Goal: Transaction & Acquisition: Purchase product/service

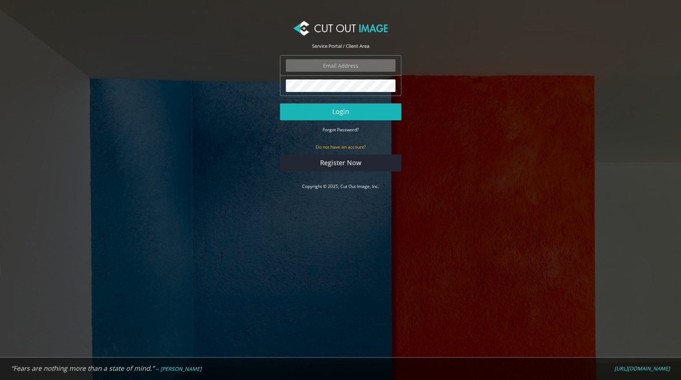
type input "russ@rokwood.com"
click at [344, 111] on button "Login" at bounding box center [340, 111] width 121 height 17
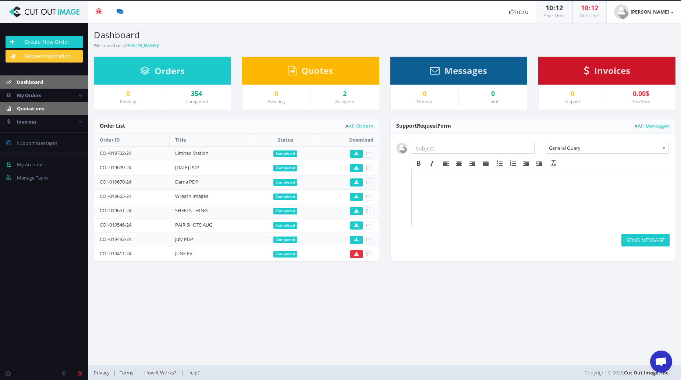
click at [35, 107] on span "Quotations" at bounding box center [30, 108] width 27 height 7
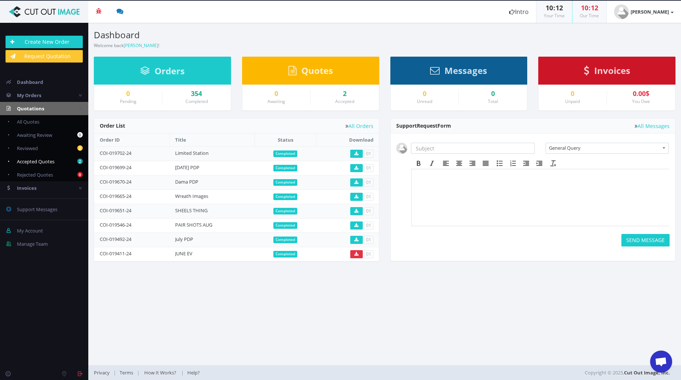
click at [34, 160] on span "Accepted Quotes" at bounding box center [36, 161] width 38 height 7
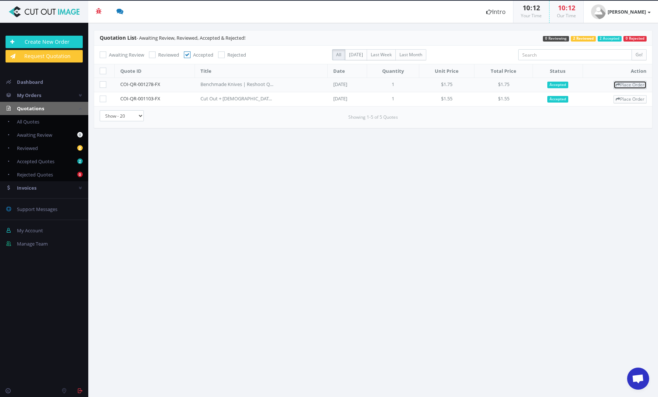
click at [624, 84] on link "Place Order" at bounding box center [630, 85] width 33 height 8
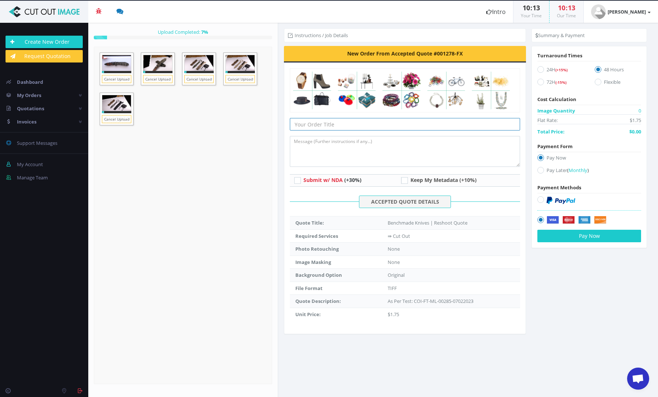
click at [334, 125] on input "text" at bounding box center [405, 124] width 230 height 13
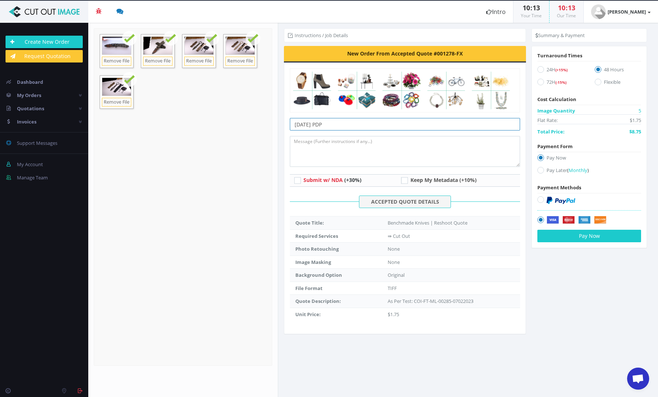
type input "Sept 30 PDP"
click at [541, 70] on icon at bounding box center [540, 69] width 7 height 7
click at [541, 70] on input "24H (+15%)" at bounding box center [541, 69] width 5 height 5
radio input "true"
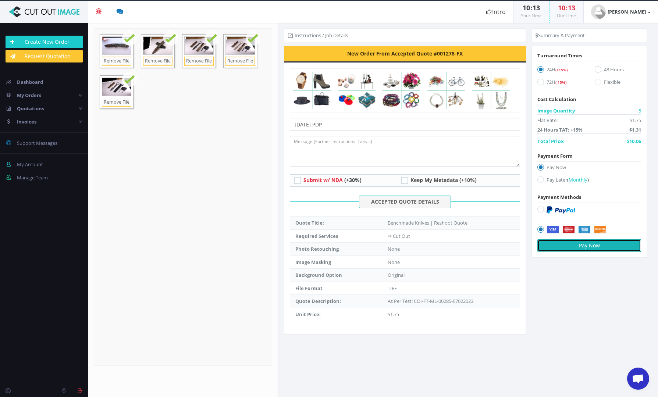
click at [591, 245] on button "Pay Now" at bounding box center [589, 245] width 104 height 13
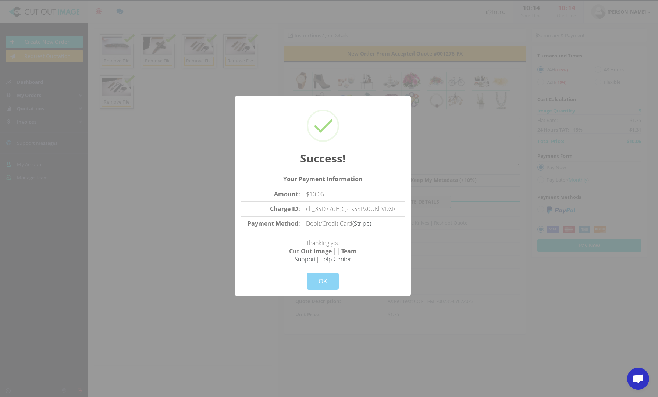
click at [266, 267] on div "Cancel OK" at bounding box center [322, 276] width 163 height 26
click at [326, 278] on button "OK" at bounding box center [323, 281] width 32 height 17
